Goal: Task Accomplishment & Management: Manage account settings

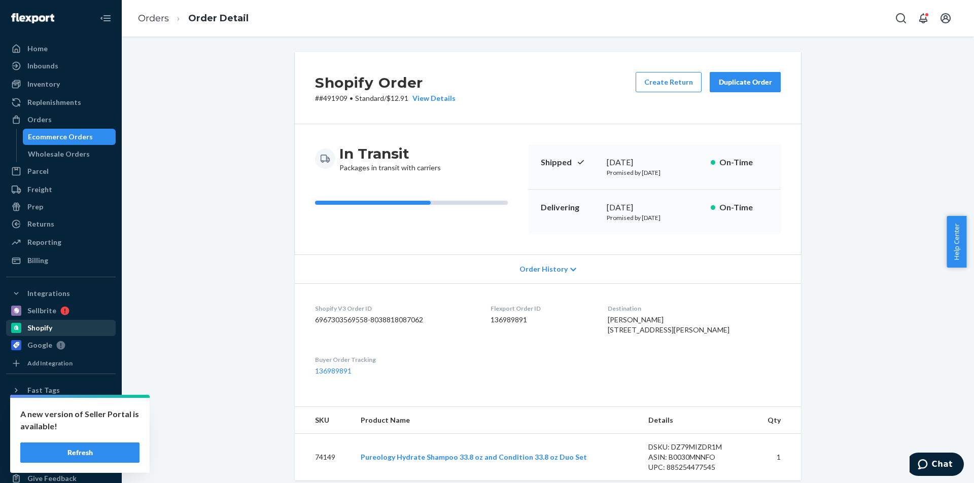
click at [40, 326] on div "Shopify" at bounding box center [39, 328] width 25 height 10
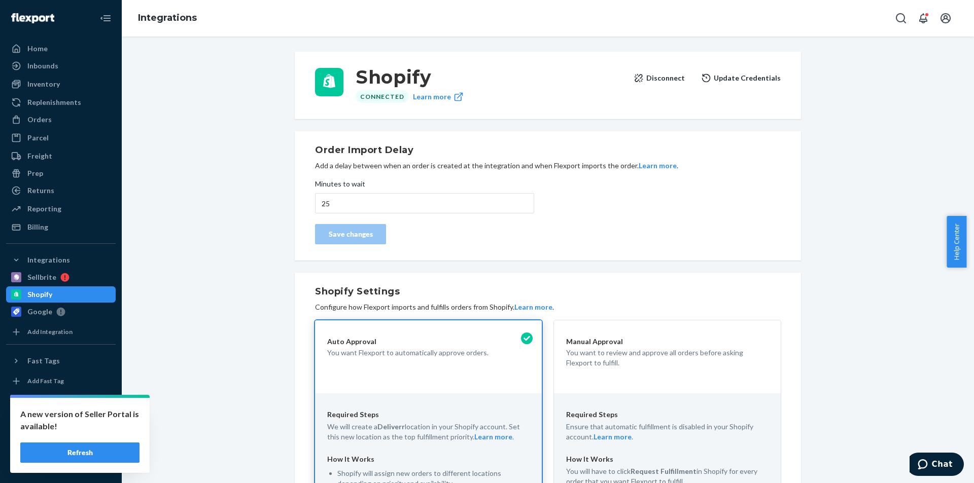
click at [348, 348] on p "You want Flexport to automatically approve orders." at bounding box center [428, 353] width 202 height 10
click at [356, 206] on input "25" at bounding box center [424, 203] width 219 height 20
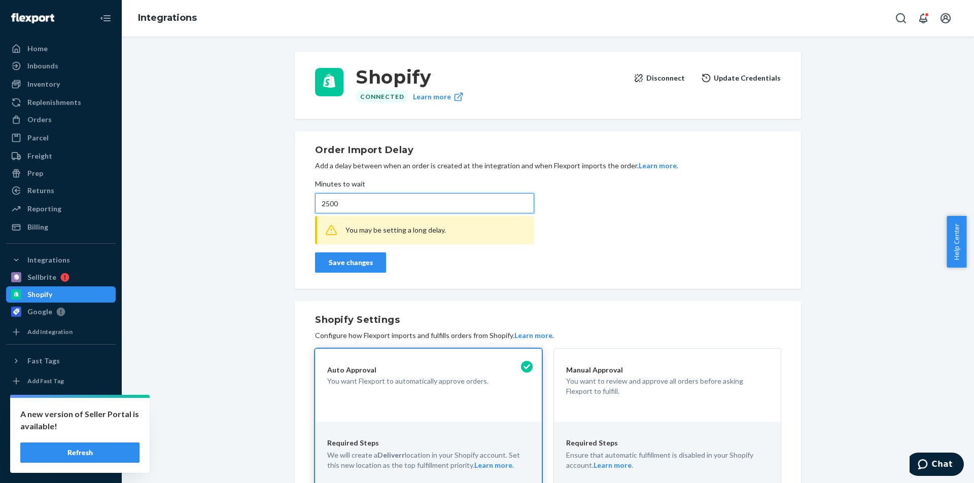
type input "2500"
click at [358, 267] on div "Save changes" at bounding box center [351, 263] width 54 height 10
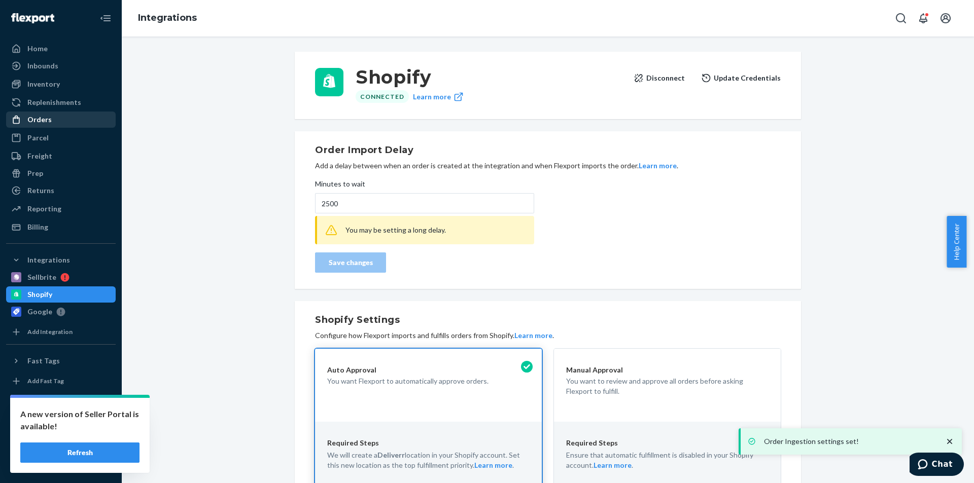
click at [41, 116] on div "Orders" at bounding box center [39, 120] width 24 height 10
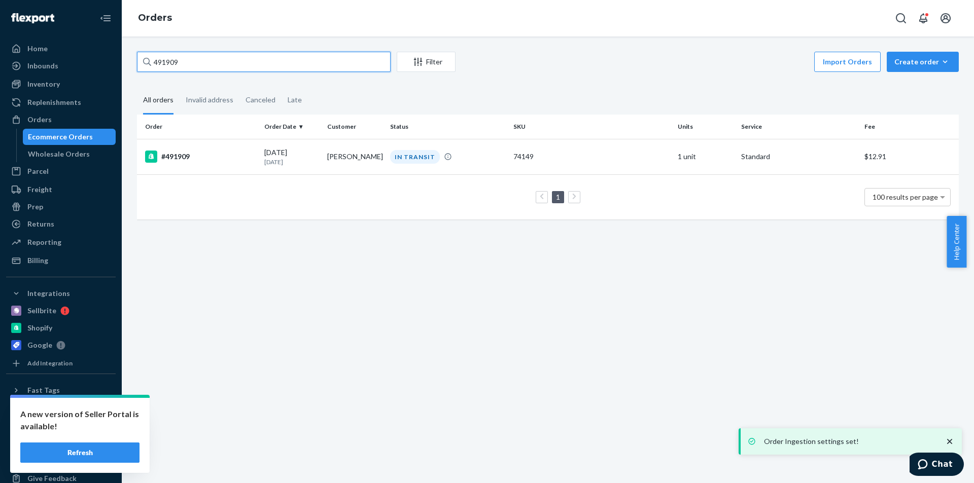
drag, startPoint x: 134, startPoint y: 69, endPoint x: 116, endPoint y: 69, distance: 18.3
click at [123, 69] on div "491909 Filter Import Orders Create order Ecommerce order Removal order All orde…" at bounding box center [548, 260] width 852 height 447
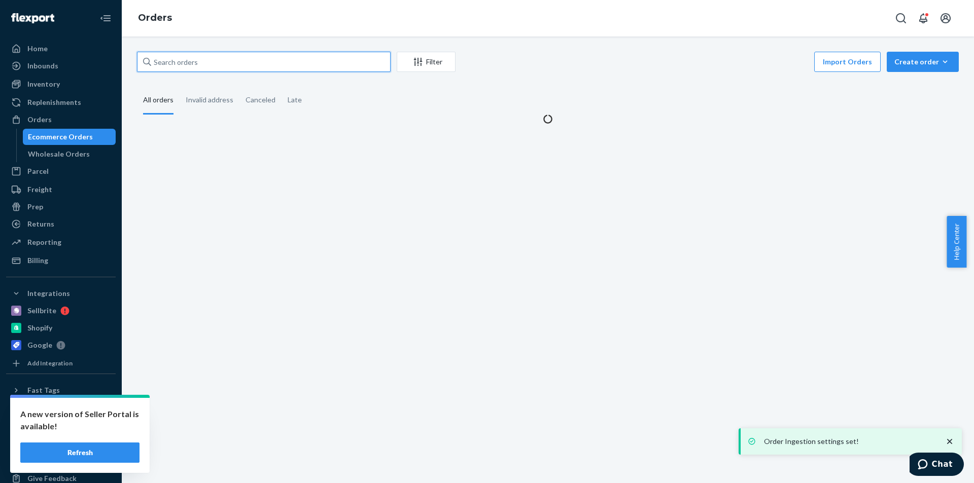
paste input "494467"
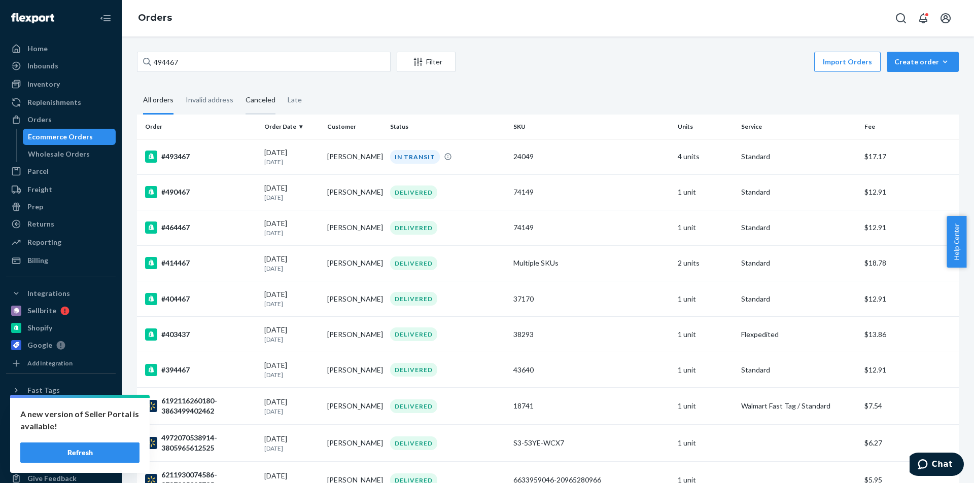
click at [257, 98] on div "Canceled" at bounding box center [260, 101] width 30 height 28
click at [239, 87] on input "Canceled" at bounding box center [239, 87] width 0 height 0
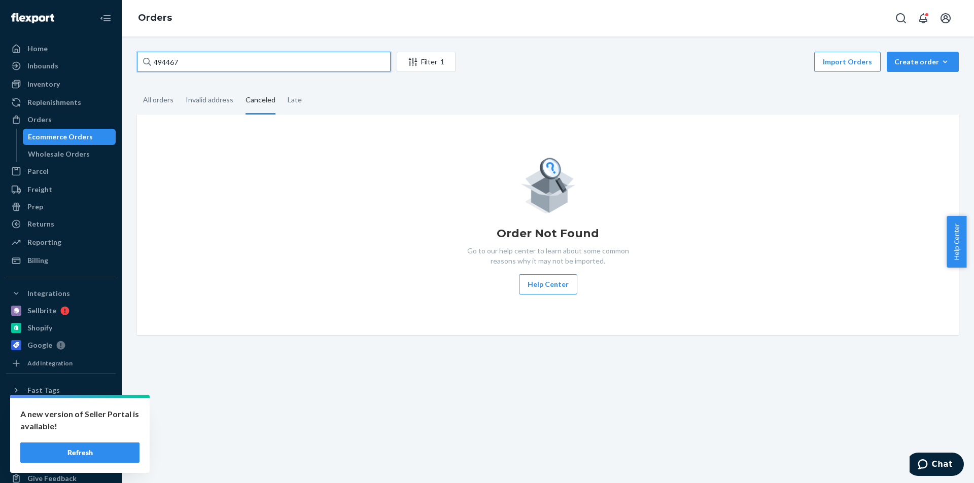
click at [205, 66] on input "494467" at bounding box center [264, 62] width 254 height 20
click at [154, 65] on input "494467" at bounding box center [264, 62] width 254 height 20
click at [160, 100] on div "All orders" at bounding box center [158, 101] width 30 height 28
click at [137, 87] on input "All orders" at bounding box center [137, 87] width 0 height 0
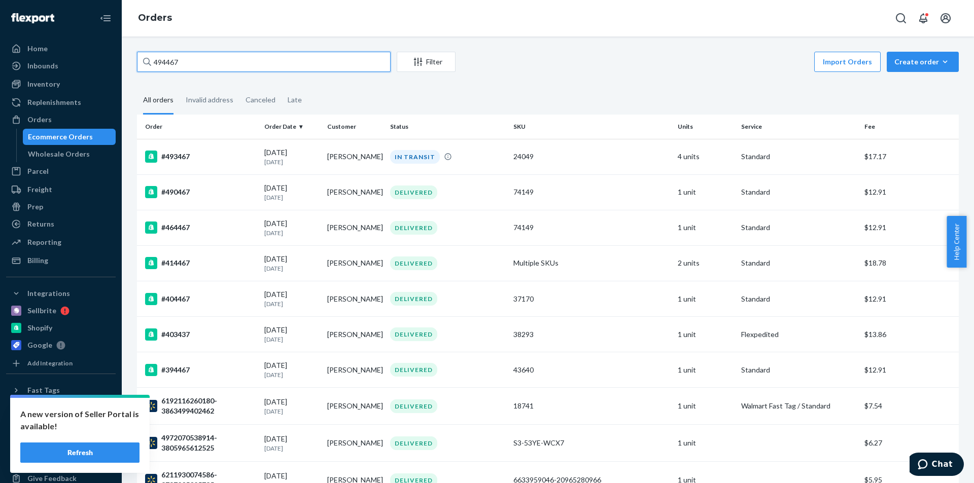
click at [154, 60] on input "494467" at bounding box center [264, 62] width 254 height 20
drag, startPoint x: 241, startPoint y: 64, endPoint x: 163, endPoint y: 57, distance: 78.4
click at [163, 57] on input "494467" at bounding box center [264, 62] width 254 height 20
type input "4"
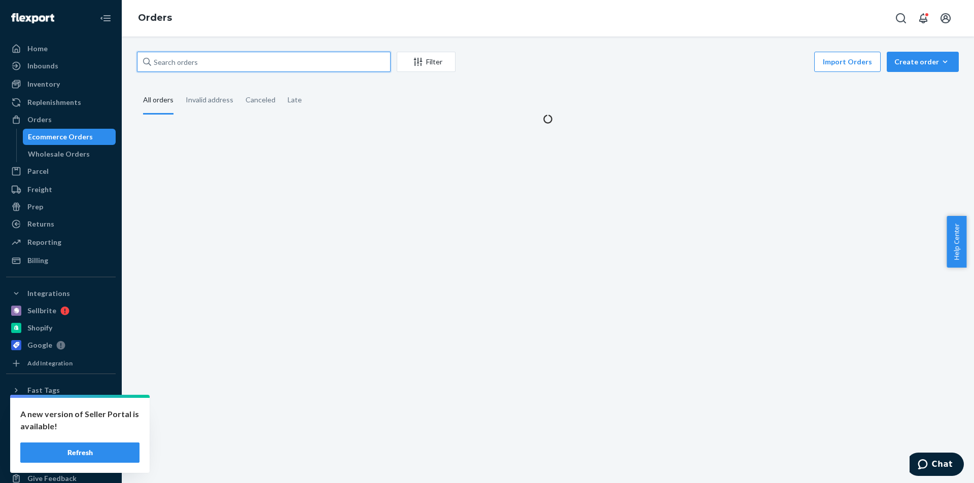
paste input "490693"
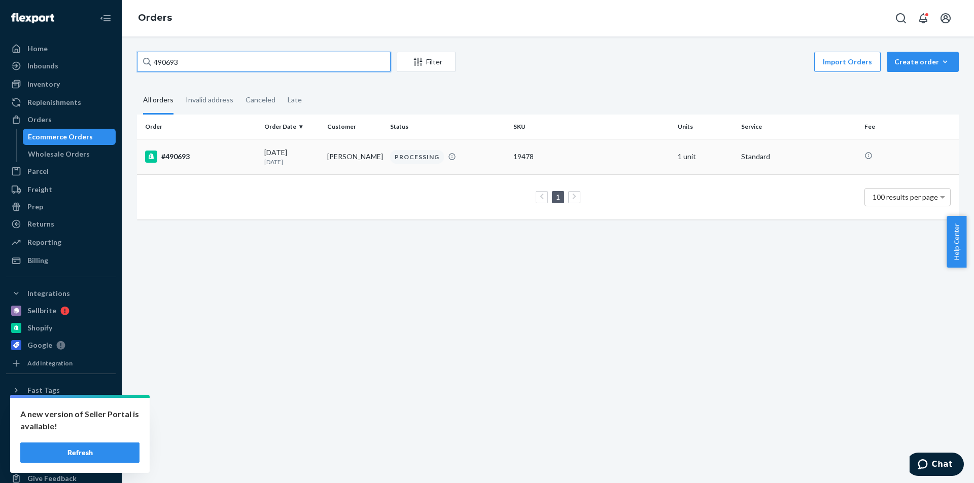
type input "490693"
click at [291, 150] on div "[DATE] [DATE]" at bounding box center [291, 157] width 55 height 19
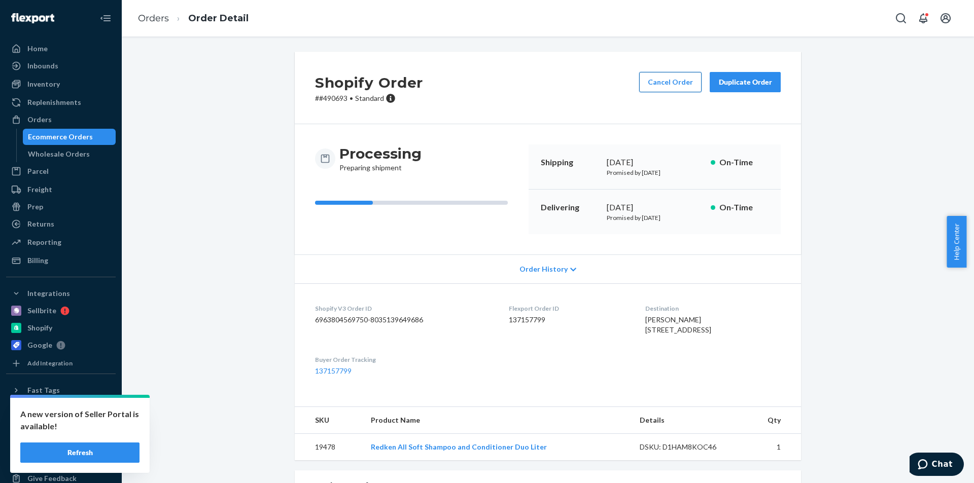
click at [658, 79] on button "Cancel Order" at bounding box center [670, 82] width 62 height 20
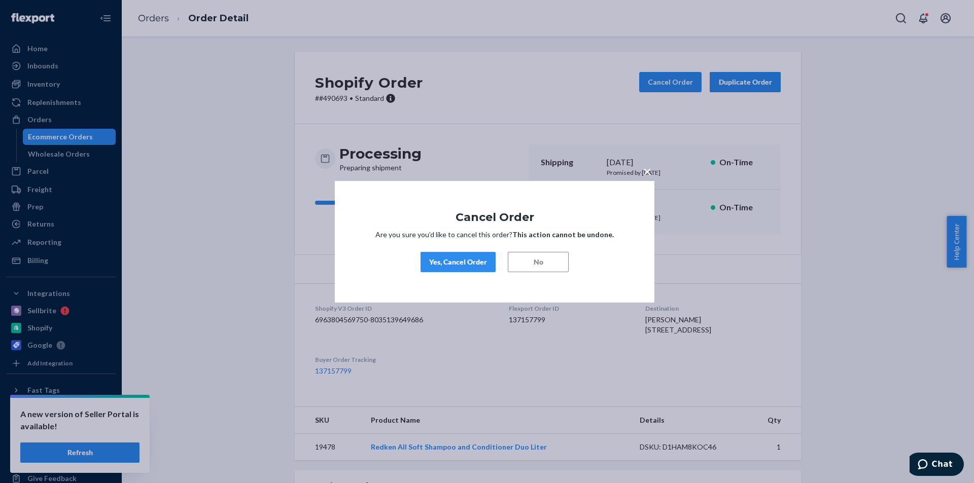
click at [453, 265] on div "Yes, Cancel Order" at bounding box center [458, 262] width 58 height 10
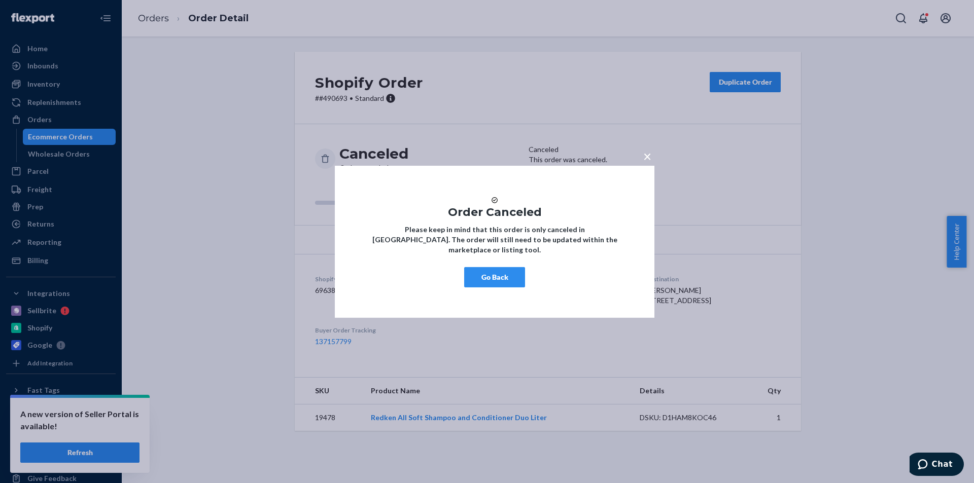
click at [486, 288] on button "Go Back" at bounding box center [494, 277] width 61 height 20
